Goal: Task Accomplishment & Management: Manage account settings

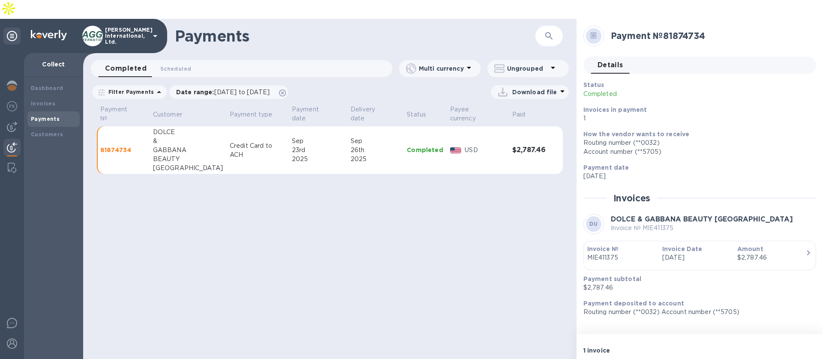
click at [156, 31] on icon at bounding box center [155, 36] width 10 height 10
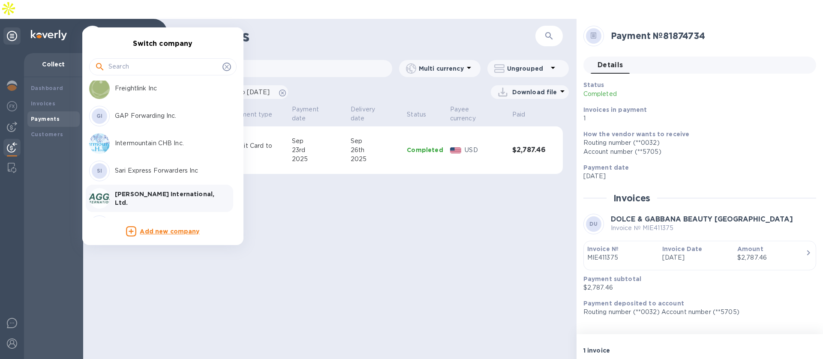
scroll to position [110, 0]
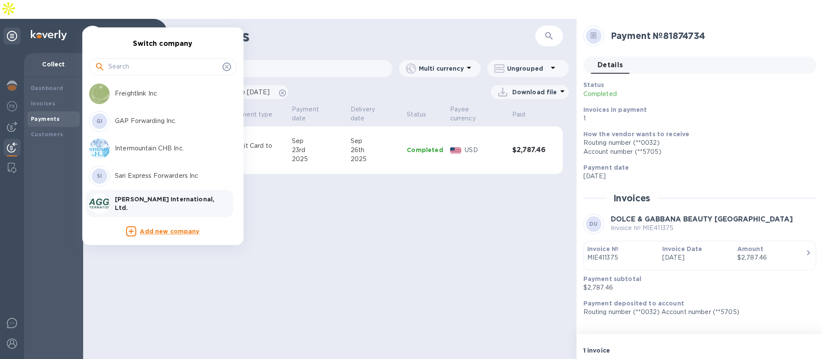
click at [136, 117] on p "GAP Forwarding Inc." at bounding box center [169, 121] width 108 height 9
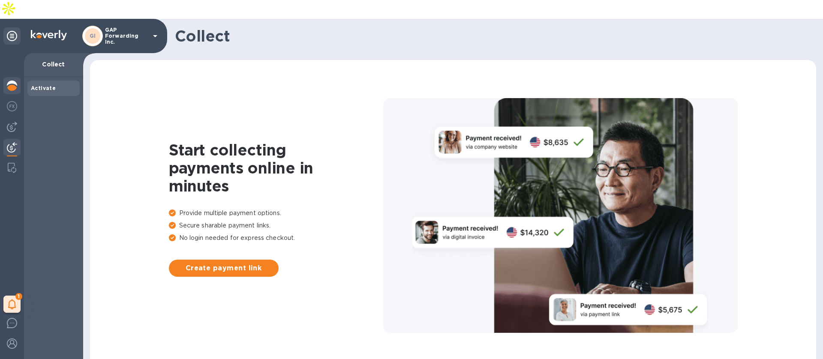
click at [15, 81] on img at bounding box center [12, 86] width 10 height 10
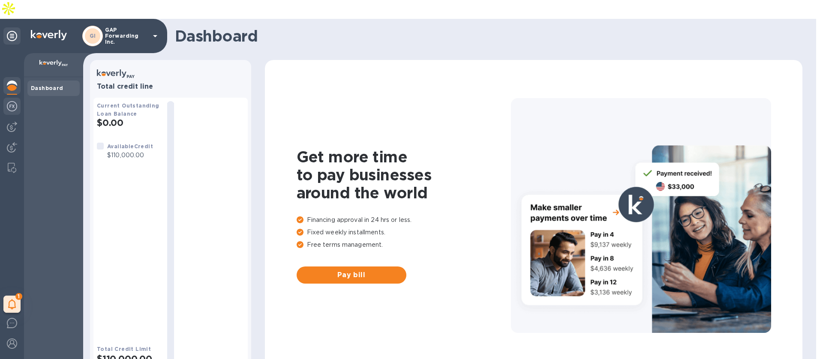
click at [11, 101] on img at bounding box center [12, 106] width 10 height 10
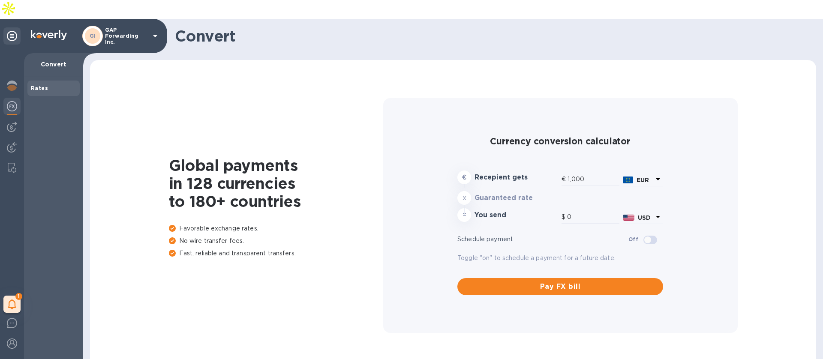
type input "1,173.33"
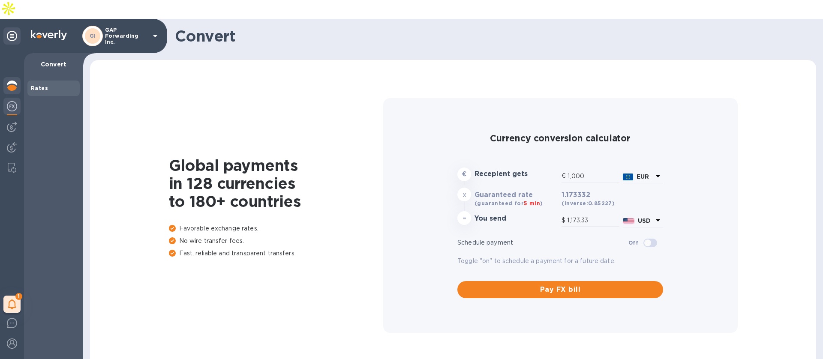
click at [12, 81] on img at bounding box center [12, 86] width 10 height 10
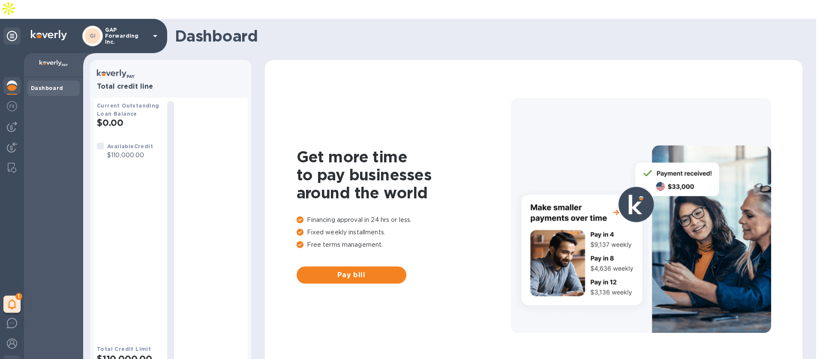
click at [12, 356] on div at bounding box center [11, 365] width 17 height 19
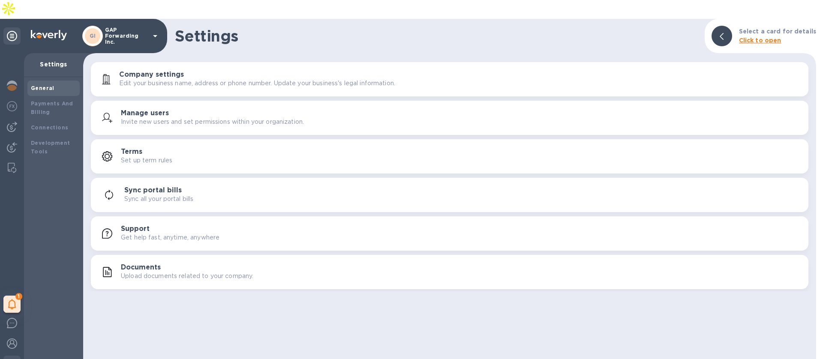
click at [258, 109] on div "Manage users Invite new users and set permissions within your organization." at bounding box center [461, 117] width 681 height 17
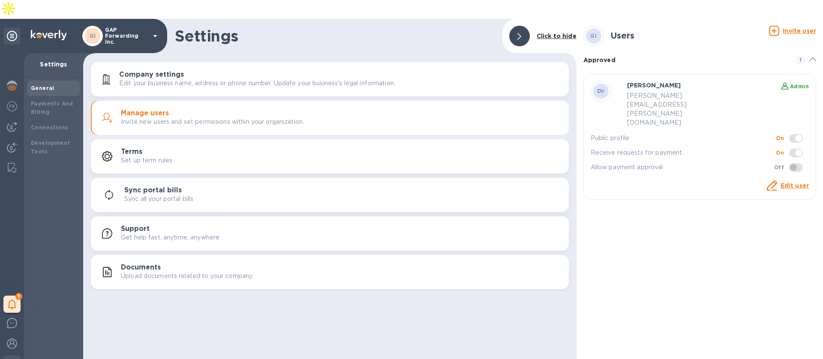
click at [16, 359] on img at bounding box center [12, 364] width 10 height 10
click at [148, 109] on h3 "Manage users" at bounding box center [145, 113] width 48 height 8
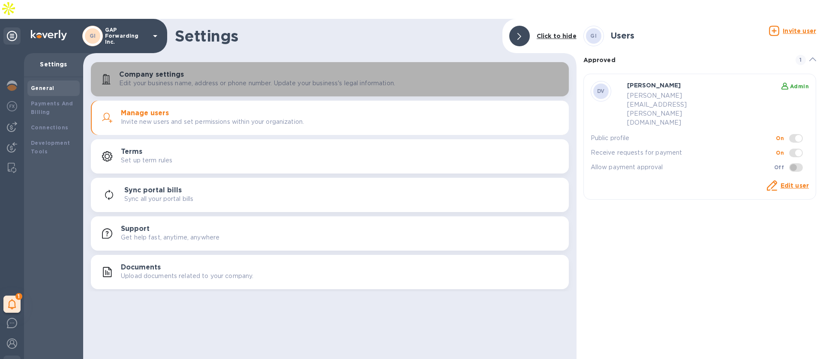
click at [161, 71] on h3 "Company settings" at bounding box center [151, 75] width 65 height 8
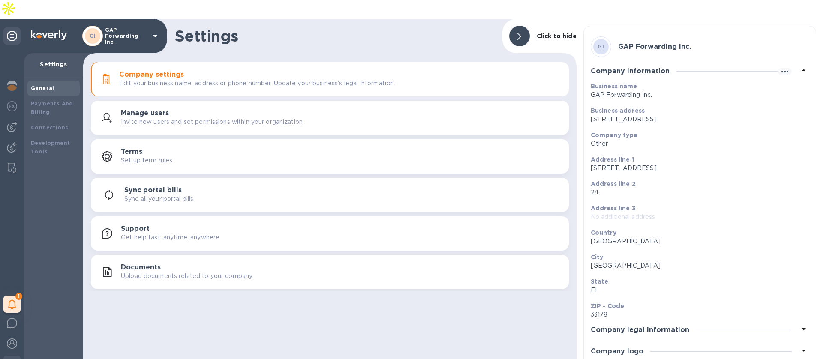
click at [663, 341] on div "Company logo" at bounding box center [700, 351] width 218 height 21
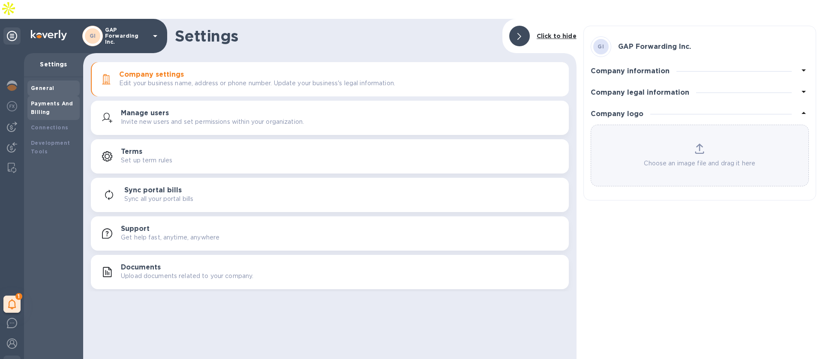
click at [55, 99] on div "Payments And Billing" at bounding box center [53, 107] width 45 height 17
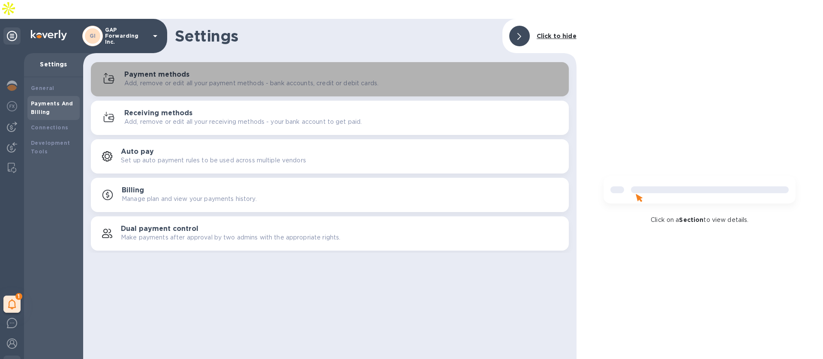
click at [245, 71] on div "Payment methods Add, remove or edit all your payment methods - bank accounts, c…" at bounding box center [343, 79] width 438 height 17
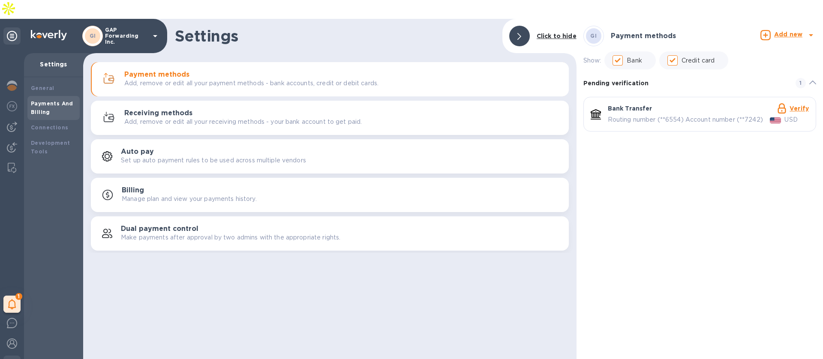
click at [230, 109] on div "Receiving methods Add, remove or edit all your receiving methods - your bank ac…" at bounding box center [343, 117] width 438 height 17
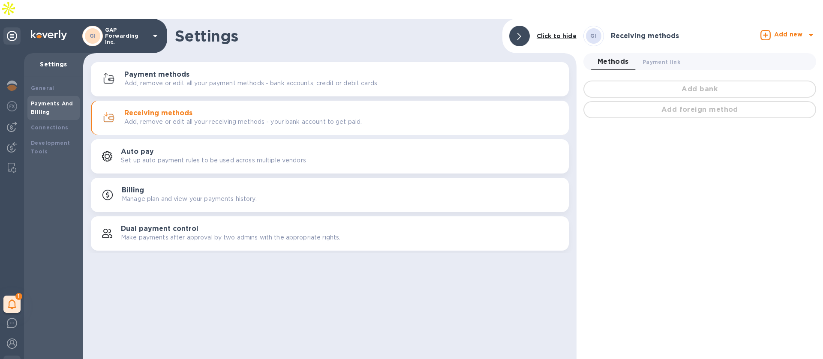
click at [225, 79] on p "Add, remove or edit all your payment methods - bank accounts, credit or debit c…" at bounding box center [251, 83] width 254 height 9
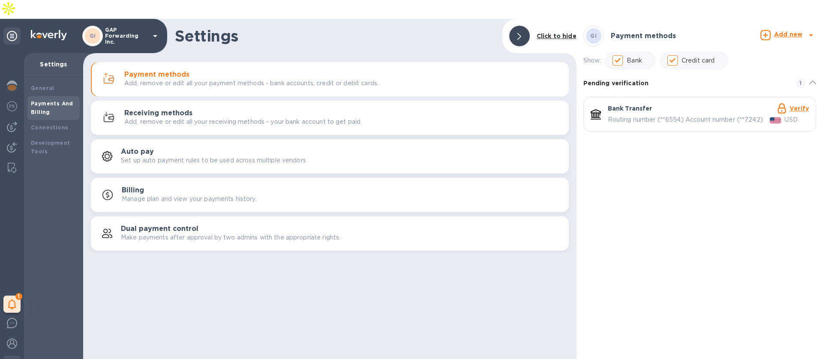
click at [790, 105] on link "Verify" at bounding box center [799, 108] width 19 height 7
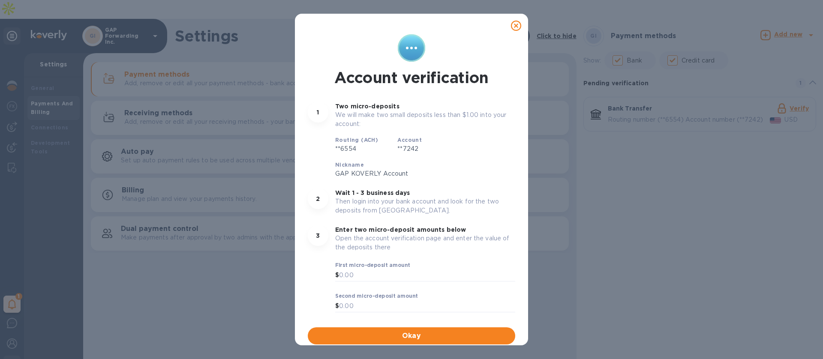
click at [513, 27] on icon at bounding box center [516, 26] width 10 height 10
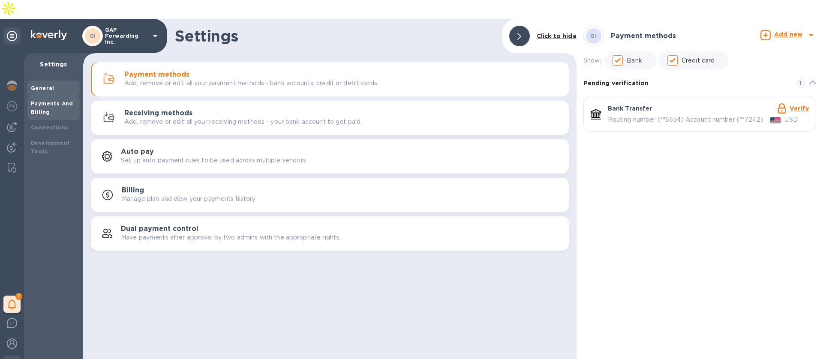
click at [46, 85] on b "General" at bounding box center [43, 88] width 24 height 6
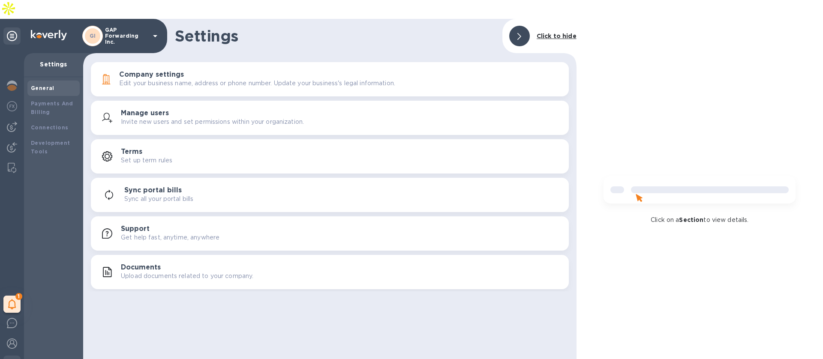
click at [151, 31] on icon at bounding box center [155, 36] width 10 height 10
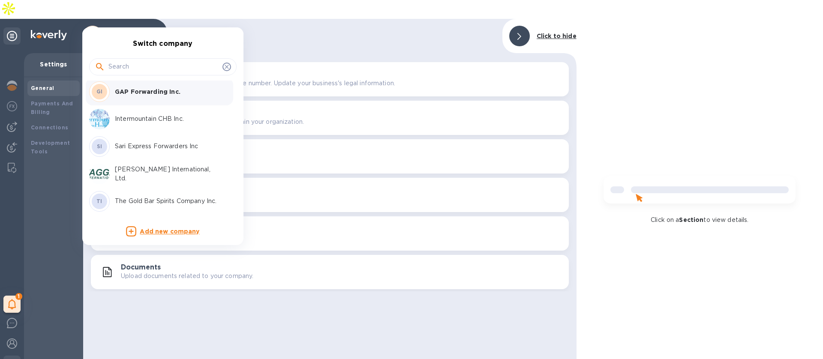
scroll to position [192, 0]
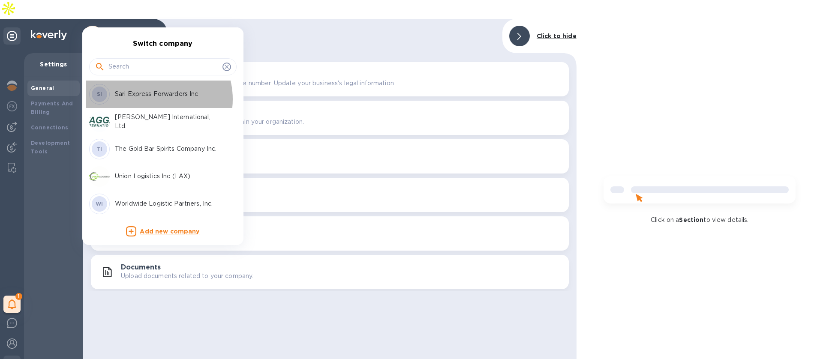
click at [153, 99] on div "SI Sari Express Forwarders Inc" at bounding box center [156, 94] width 134 height 21
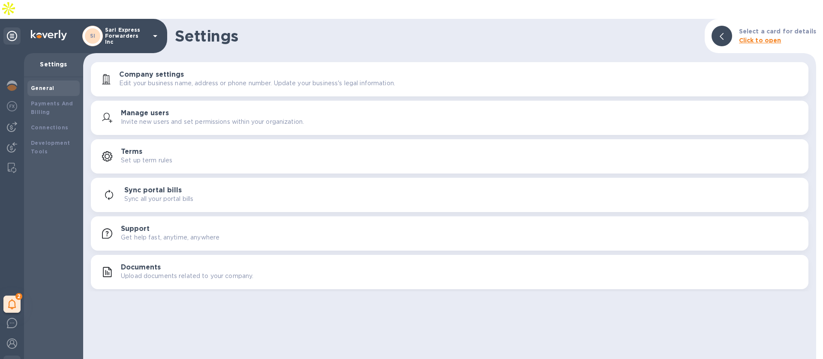
click at [192, 109] on div "Manage users Invite new users and set permissions within your organization." at bounding box center [461, 117] width 681 height 17
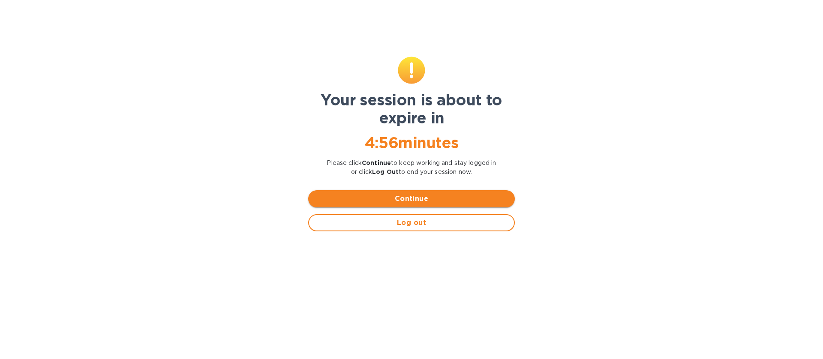
click at [432, 197] on span "Continue" at bounding box center [411, 199] width 193 height 10
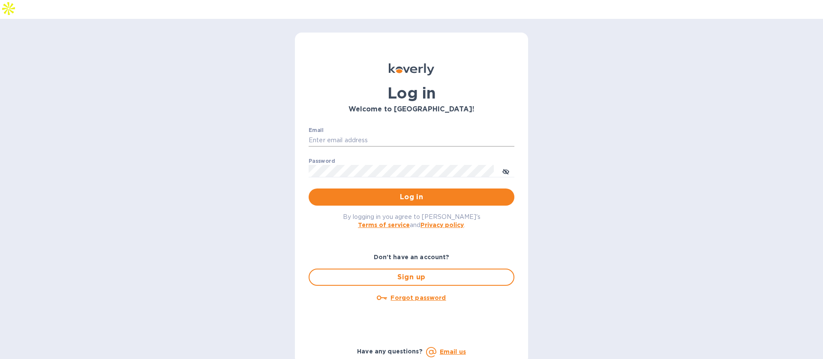
click at [357, 134] on input "Email" at bounding box center [412, 140] width 206 height 13
type input "mbrakebill@koverly.com"
click at [408, 192] on span "Log in" at bounding box center [411, 197] width 192 height 10
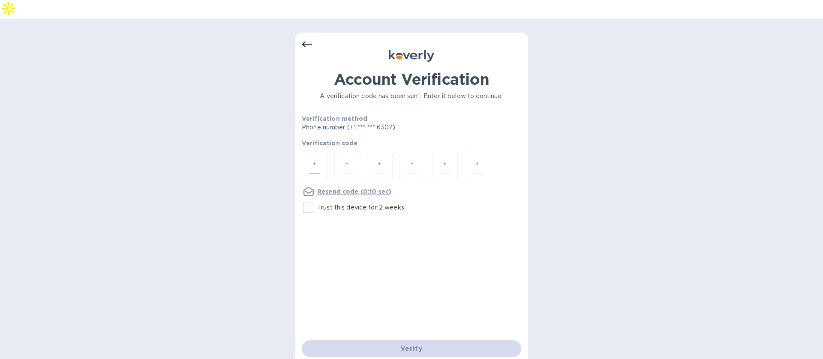
click at [314, 158] on input "number" at bounding box center [314, 166] width 11 height 16
click at [305, 199] on input "Trust this device for 2 weeks" at bounding box center [308, 208] width 18 height 18
checkbox input "true"
click at [314, 158] on input "number" at bounding box center [314, 166] width 11 height 16
type input "5"
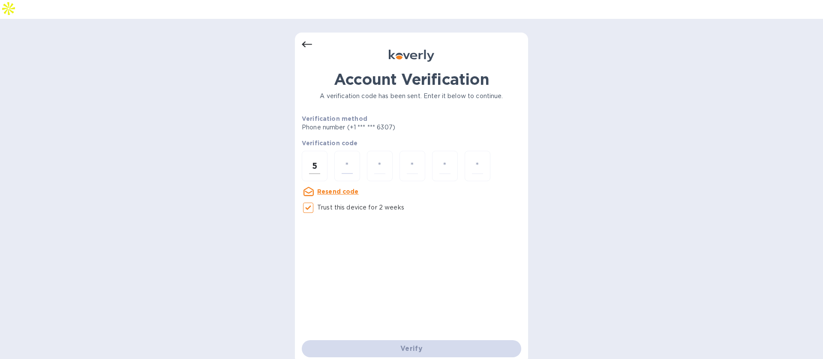
type input "4"
type input "3"
type input "6"
type input "9"
type input "7"
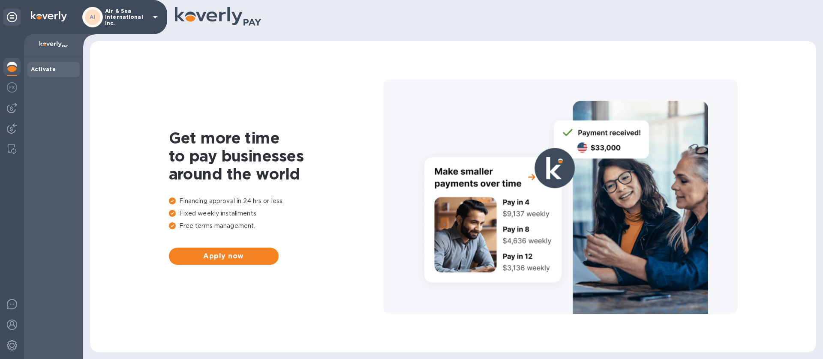
click at [136, 14] on p "Air & Sea International Inc." at bounding box center [126, 17] width 43 height 18
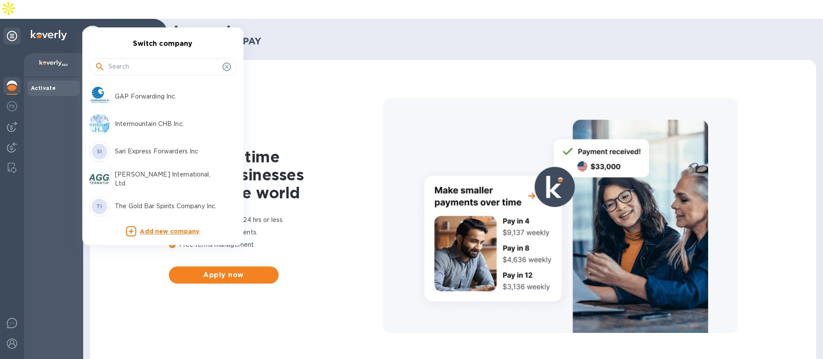
scroll to position [130, 0]
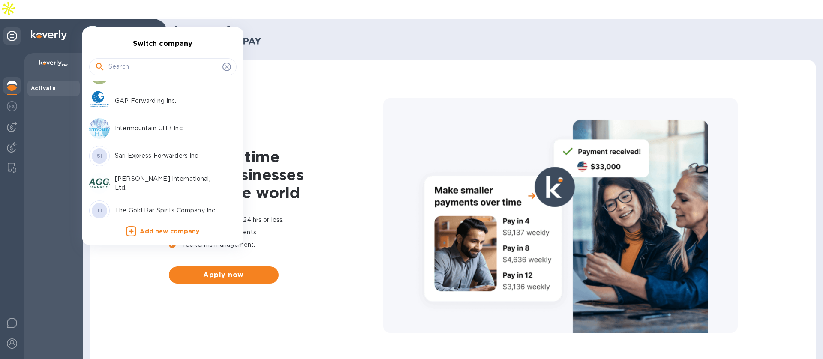
click at [289, 34] on div at bounding box center [411, 179] width 823 height 359
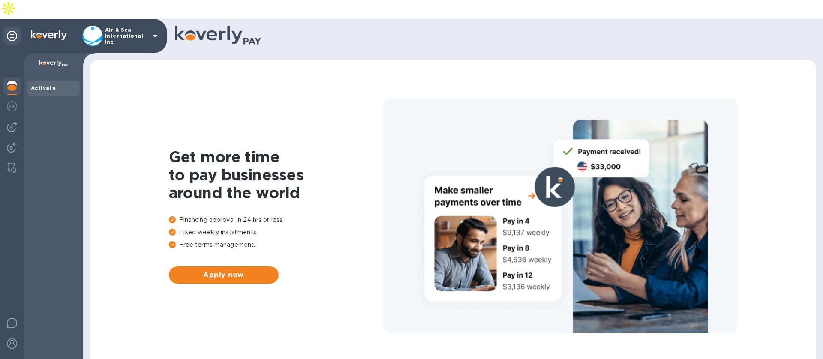
click at [143, 27] on p "Air & Sea International Inc." at bounding box center [126, 36] width 43 height 18
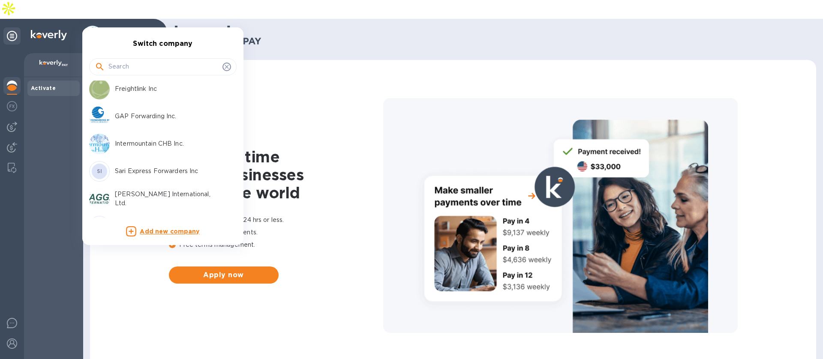
scroll to position [113, 0]
click at [136, 119] on p "GAP Forwarding Inc." at bounding box center [169, 118] width 108 height 9
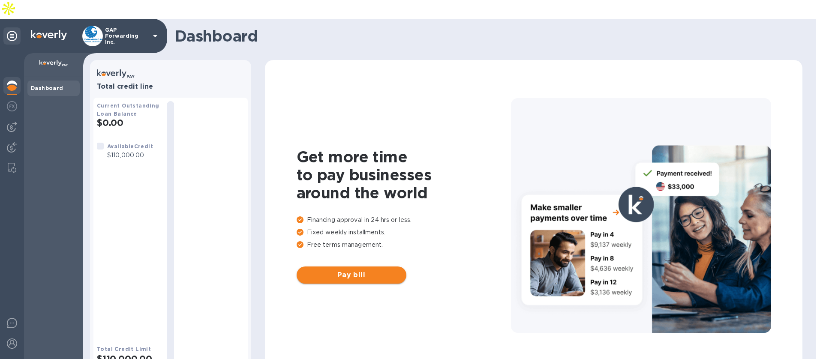
click at [323, 270] on span "Pay bill" at bounding box center [351, 275] width 96 height 10
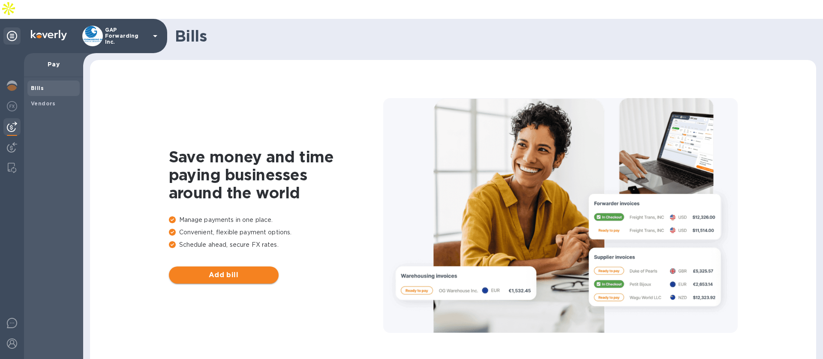
click at [219, 270] on span "Add bill" at bounding box center [224, 275] width 96 height 10
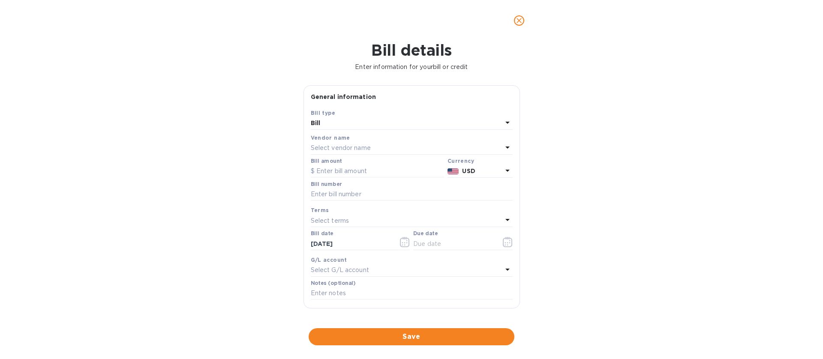
click at [517, 22] on icon "close" at bounding box center [519, 20] width 5 height 5
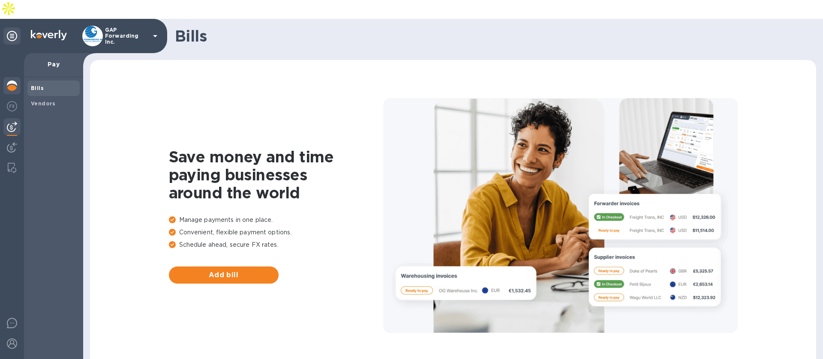
click at [7, 81] on img at bounding box center [12, 86] width 10 height 10
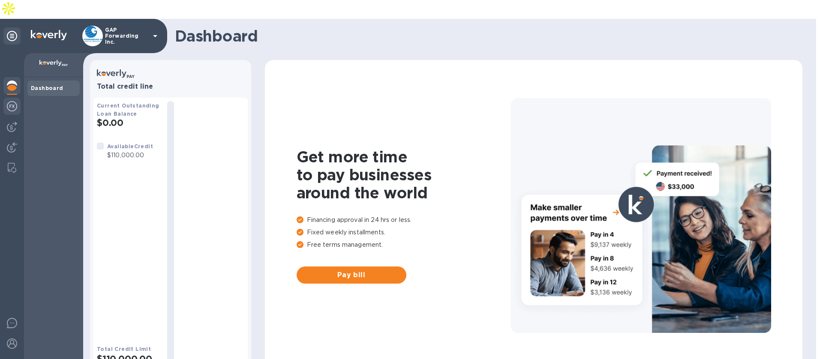
click at [5, 98] on div at bounding box center [11, 107] width 17 height 19
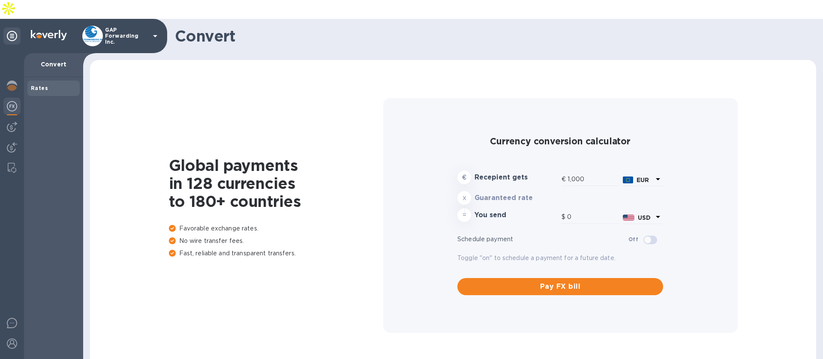
type input "1,171.34"
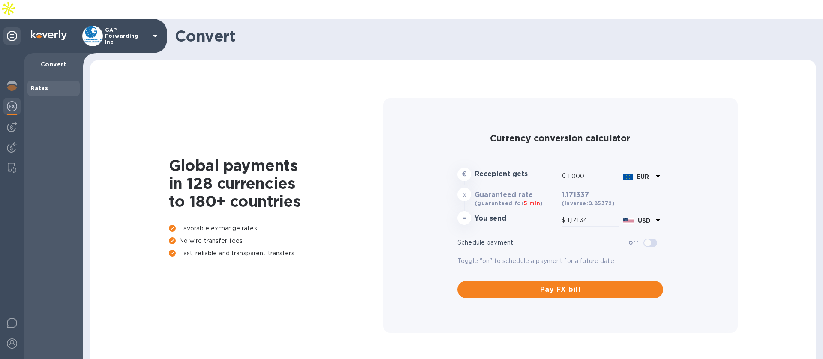
click at [138, 27] on p "GAP Forwarding Inc." at bounding box center [126, 36] width 43 height 18
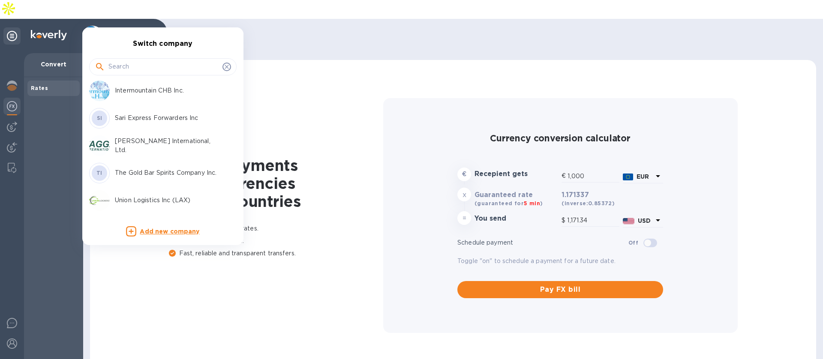
scroll to position [171, 0]
click at [145, 116] on p "Sari Express Forwarders Inc" at bounding box center [169, 115] width 108 height 9
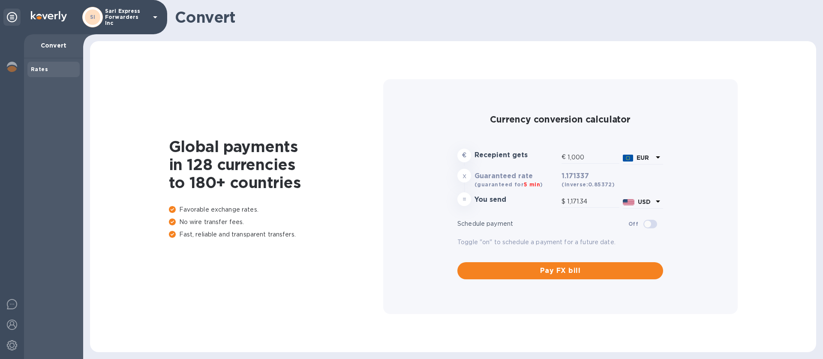
type input "1,171.34"
click at [128, 21] on p "Sari Express Forwarders Inc" at bounding box center [126, 17] width 43 height 18
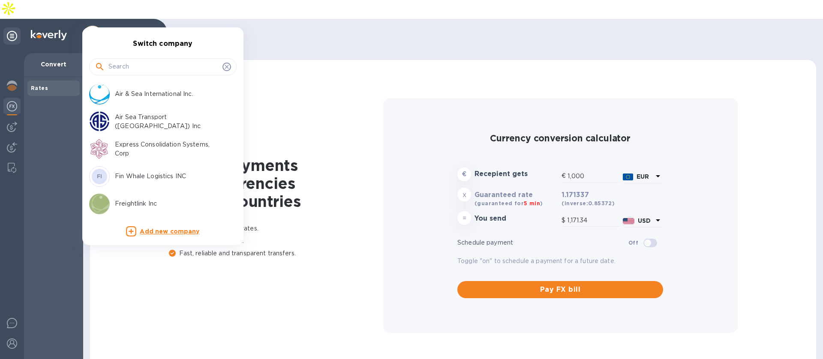
scroll to position [68, 0]
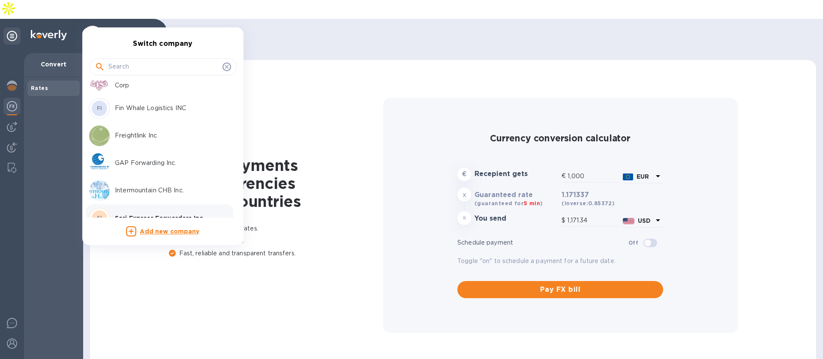
click at [135, 162] on p "GAP Forwarding Inc." at bounding box center [169, 163] width 108 height 9
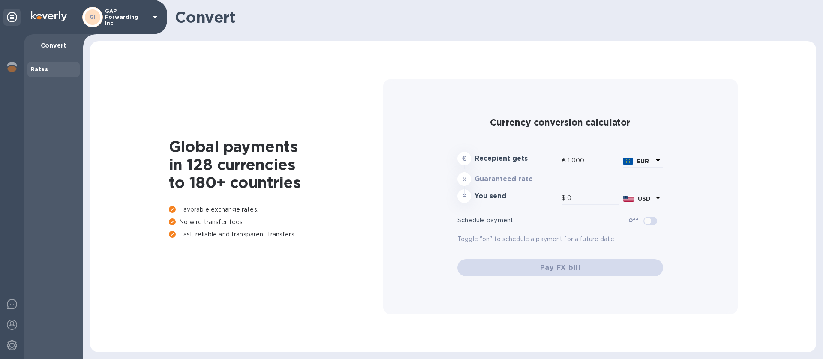
type input "1,171.34"
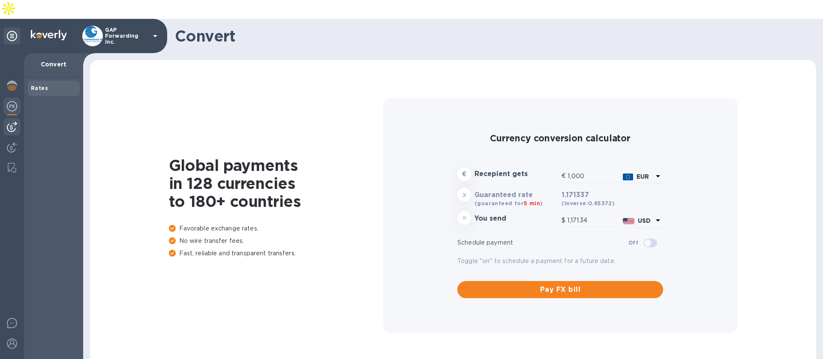
click at [15, 122] on img at bounding box center [12, 127] width 10 height 10
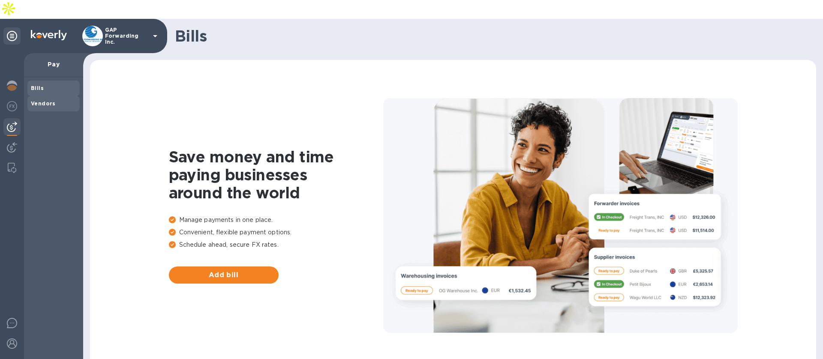
click at [58, 99] on span "Vendors" at bounding box center [53, 103] width 45 height 9
click at [19, 356] on div at bounding box center [11, 365] width 17 height 19
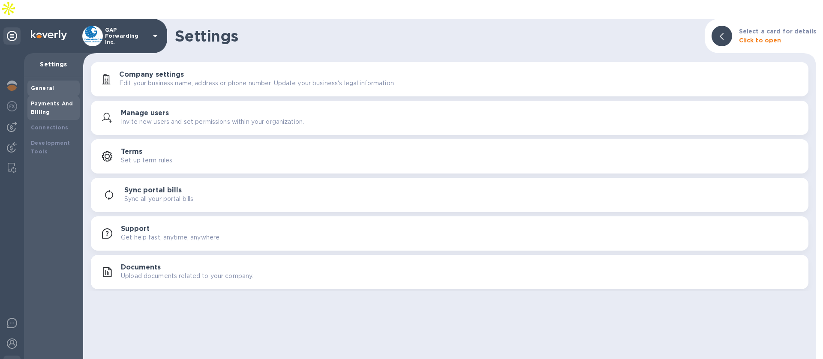
click at [57, 100] on b "Payments And Billing" at bounding box center [52, 107] width 42 height 15
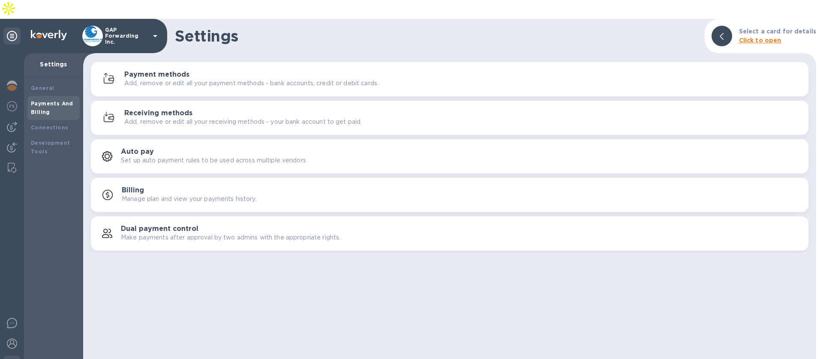
click at [156, 79] on p "Add, remove or edit all your payment methods - bank accounts, credit or debit c…" at bounding box center [251, 83] width 254 height 9
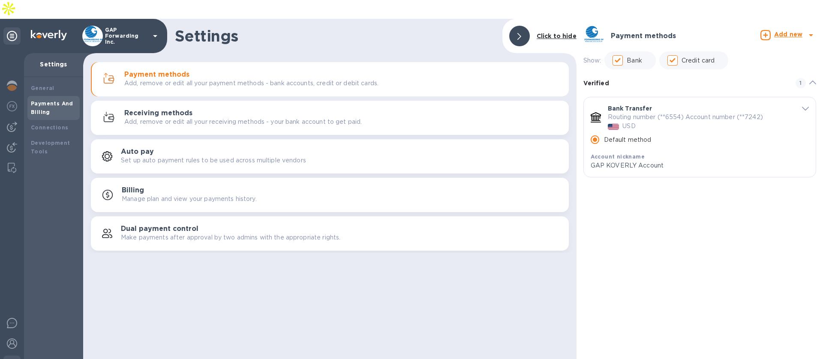
click at [156, 101] on button "Receiving methods Add, remove or edit all your receiving methods - your bank ac…" at bounding box center [330, 118] width 478 height 34
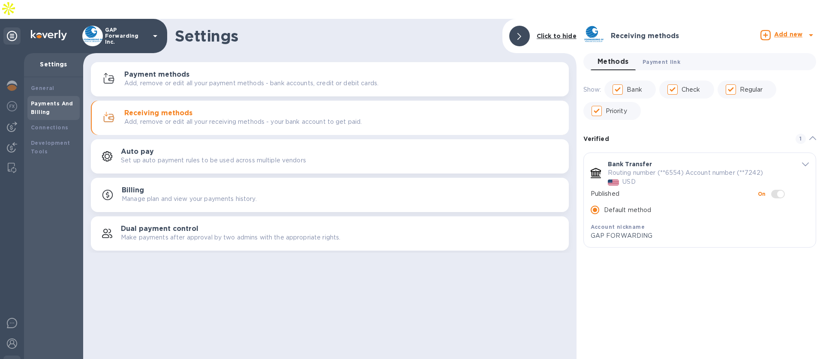
click at [663, 57] on span "Payment link 0" at bounding box center [662, 61] width 38 height 9
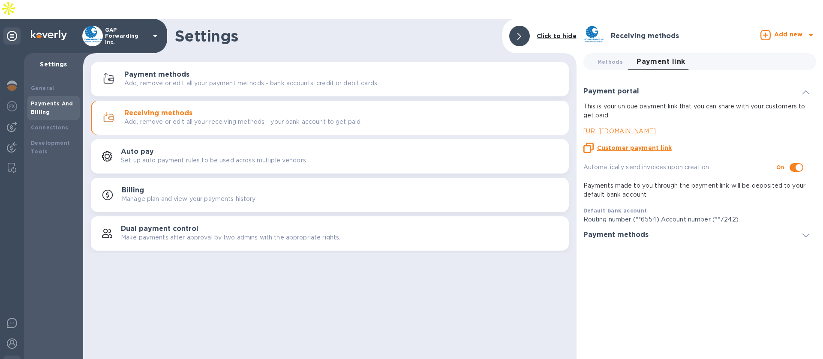
click at [640, 144] on u "Customer payment link" at bounding box center [634, 147] width 75 height 7
click at [118, 27] on p "GAP Forwarding Inc." at bounding box center [126, 36] width 43 height 18
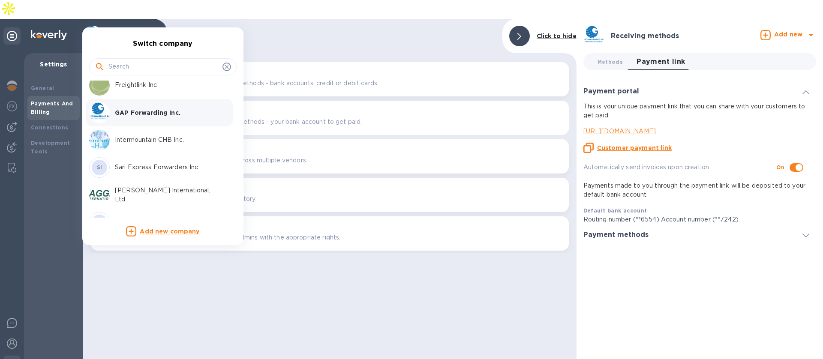
scroll to position [153, 0]
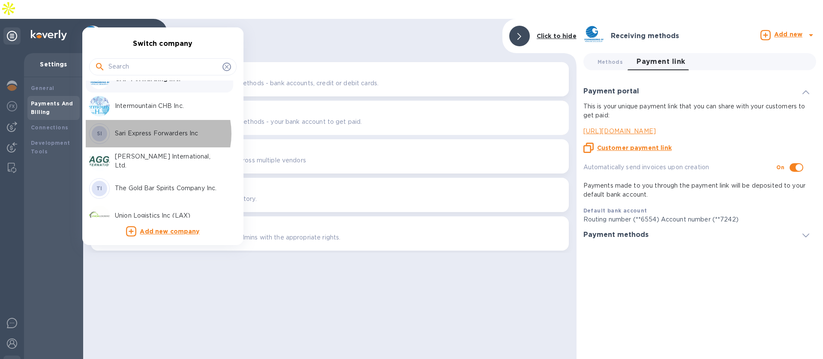
click at [153, 134] on p "Sari Express Forwarders Inc" at bounding box center [169, 133] width 108 height 9
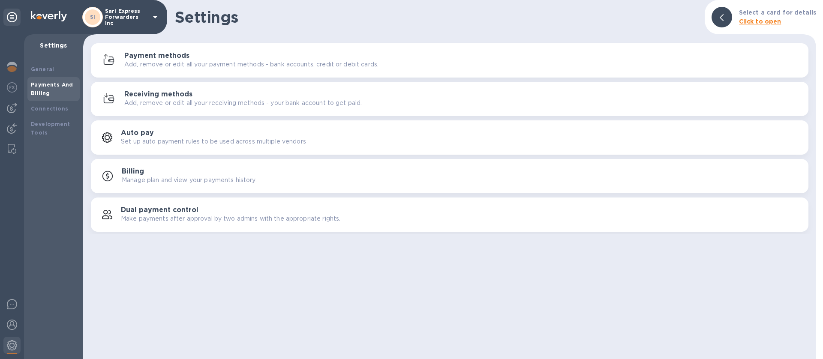
click at [149, 99] on p "Add, remove or edit all your receiving methods - your bank account to get paid." at bounding box center [242, 103] width 237 height 9
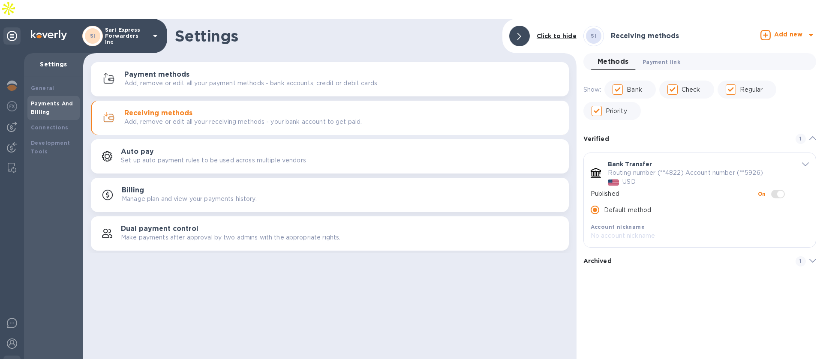
click at [670, 57] on span "Payment link 0" at bounding box center [662, 61] width 38 height 9
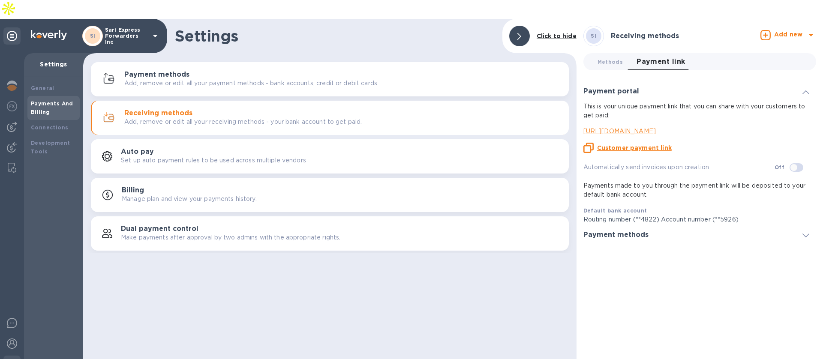
click at [654, 144] on u "Customer payment link" at bounding box center [634, 147] width 75 height 7
